Goal: Check status

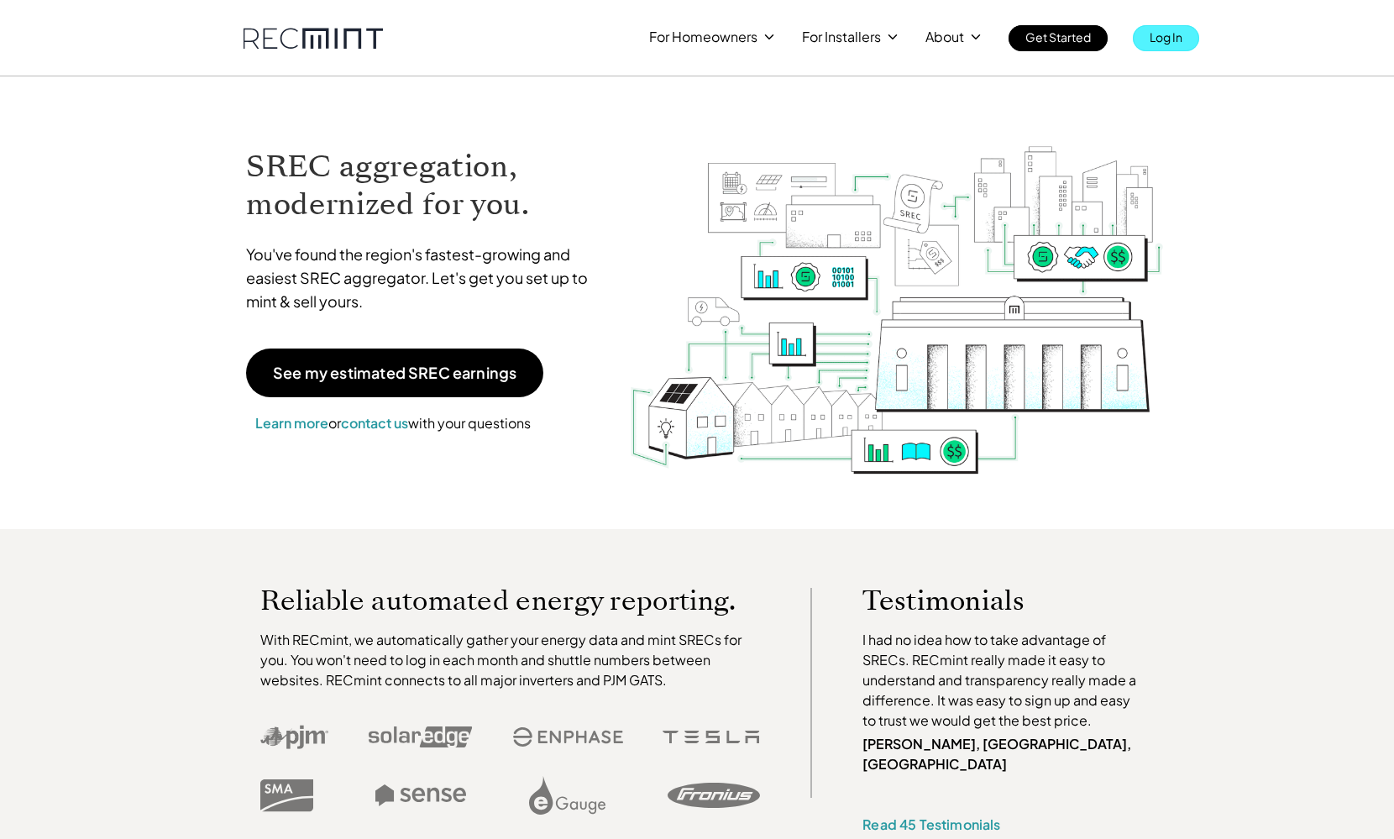
click at [1174, 31] on p "Log In" at bounding box center [1165, 37] width 33 height 24
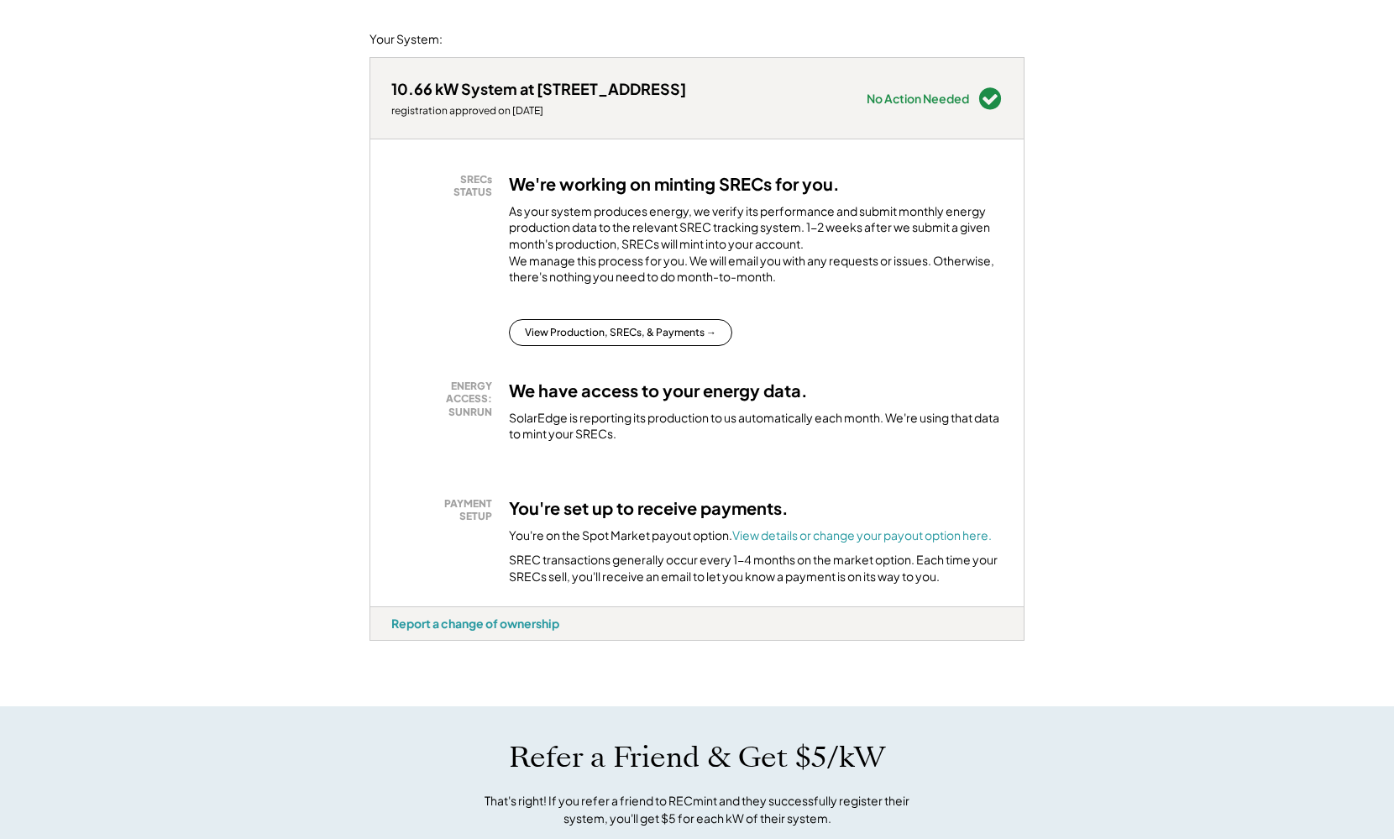
scroll to position [168, 0]
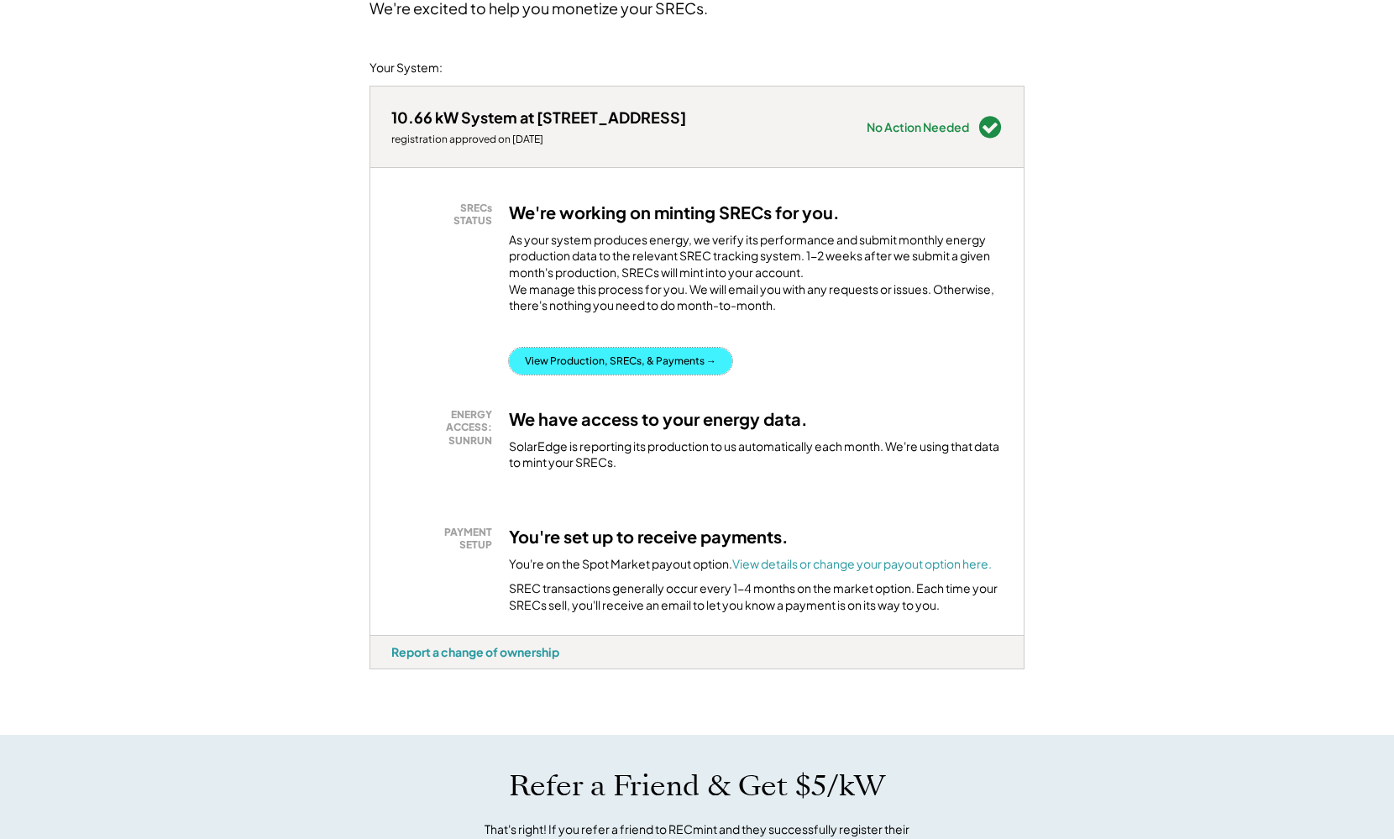
click at [626, 374] on button "View Production, SRECs, & Payments →" at bounding box center [620, 361] width 223 height 27
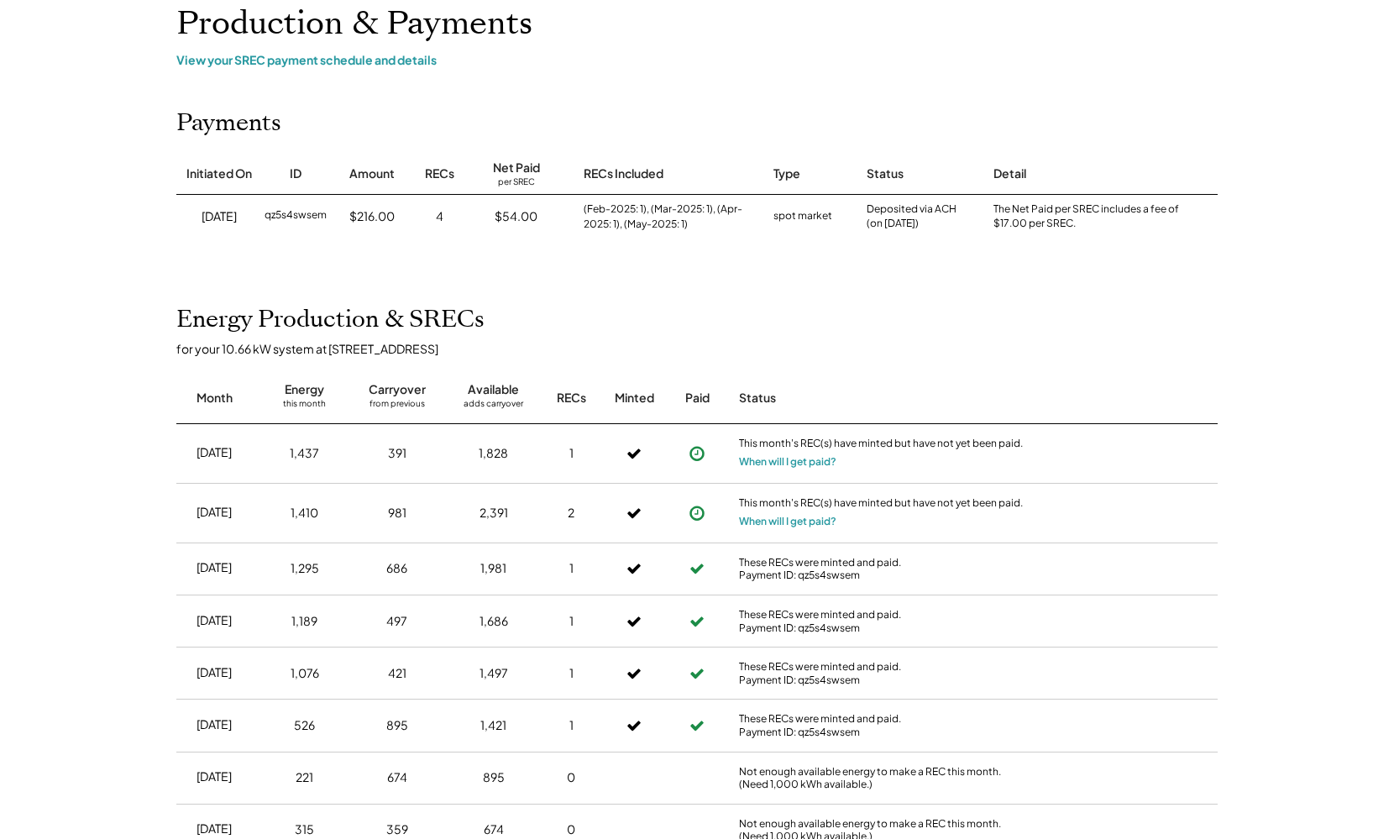
scroll to position [168, 0]
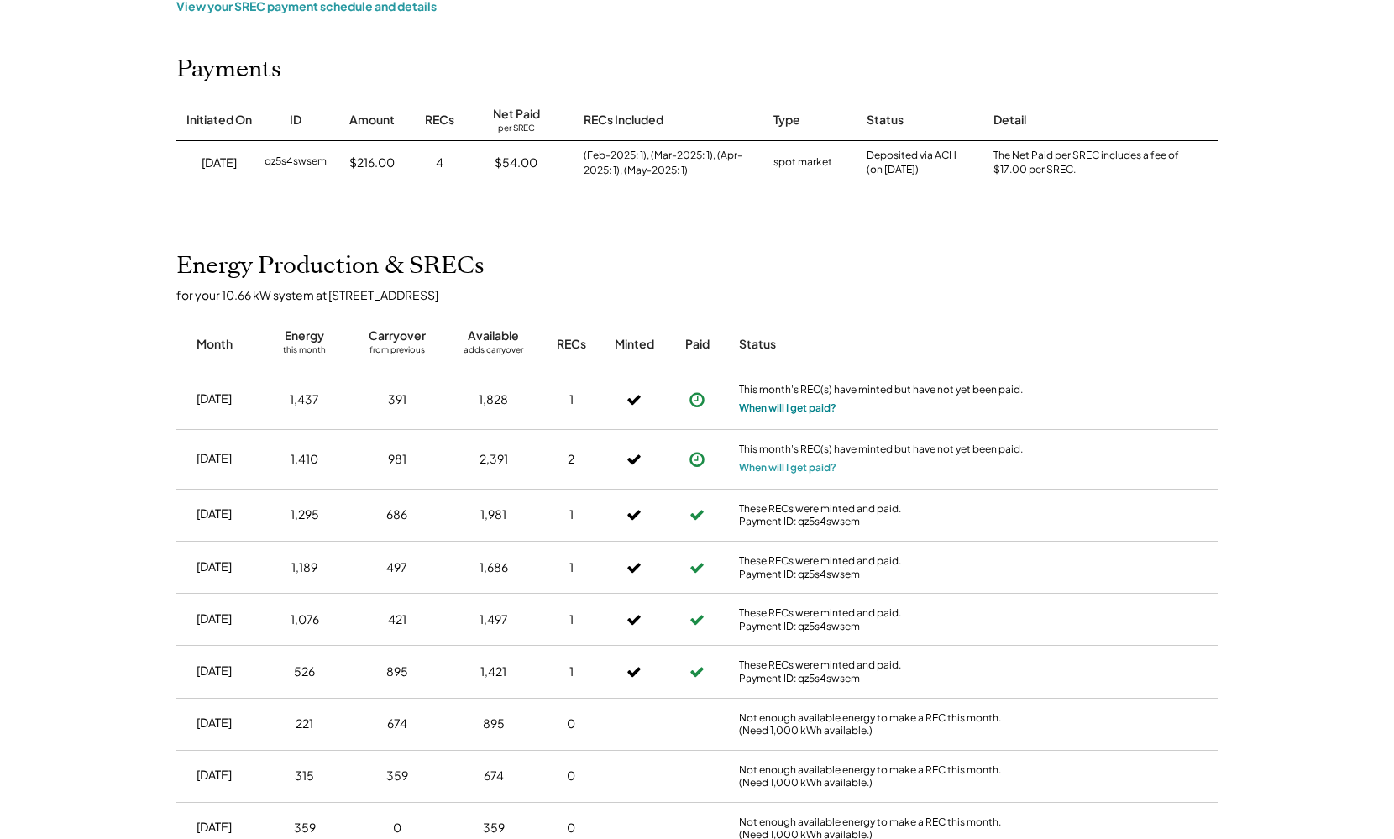
click at [783, 408] on button "When will I get paid?" at bounding box center [787, 408] width 97 height 17
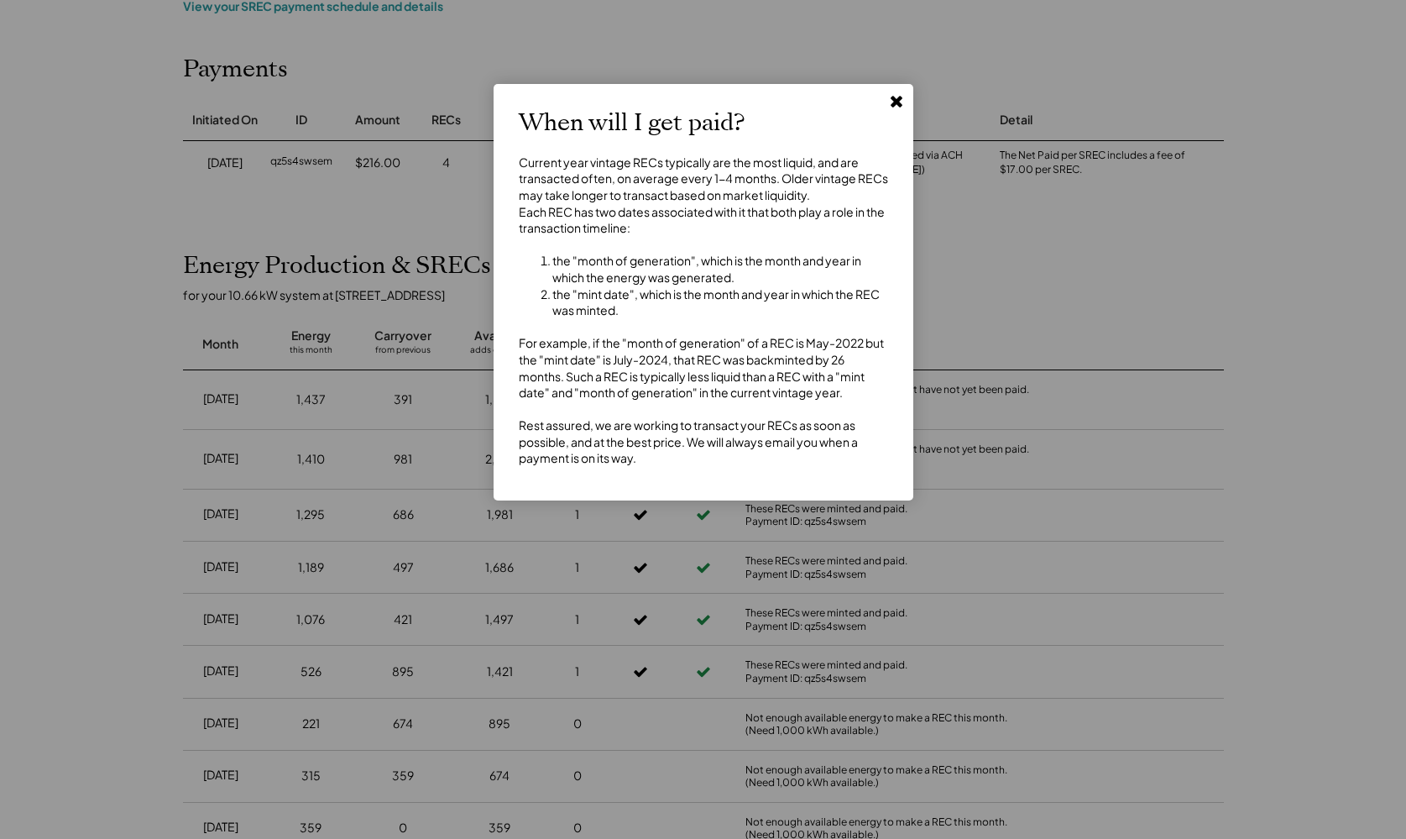
click at [900, 101] on icon at bounding box center [896, 100] width 17 height 17
